Goal: Information Seeking & Learning: Learn about a topic

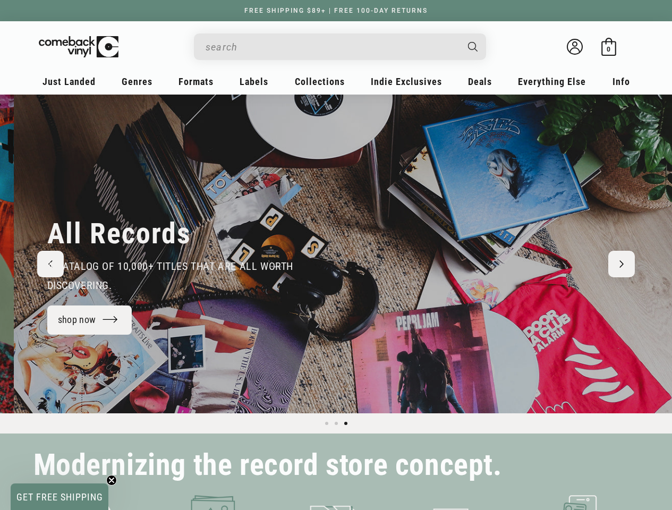
scroll to position [0, 1344]
